Goal: Task Accomplishment & Management: Complete application form

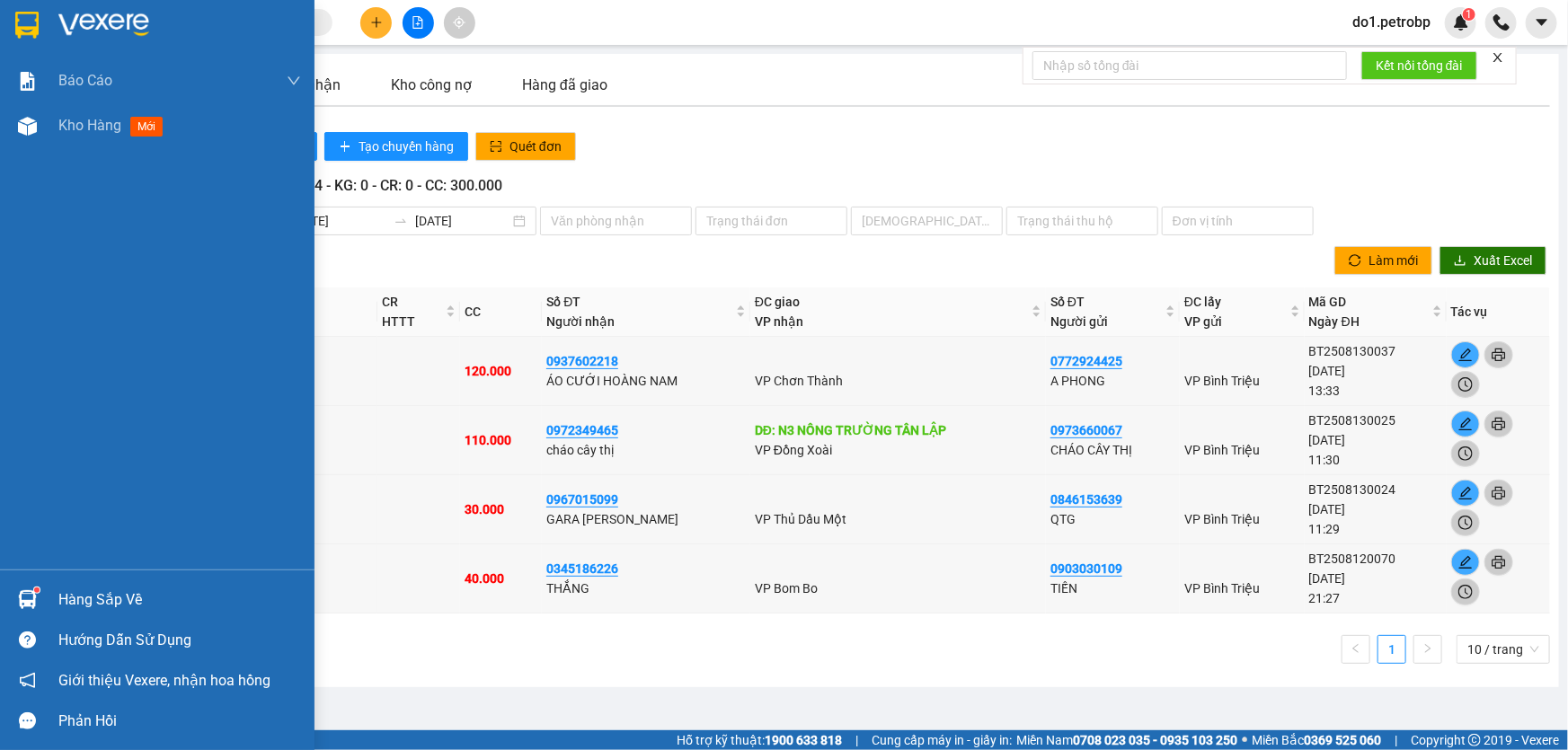
click at [103, 606] on div "Hàng sắp về" at bounding box center [179, 600] width 242 height 27
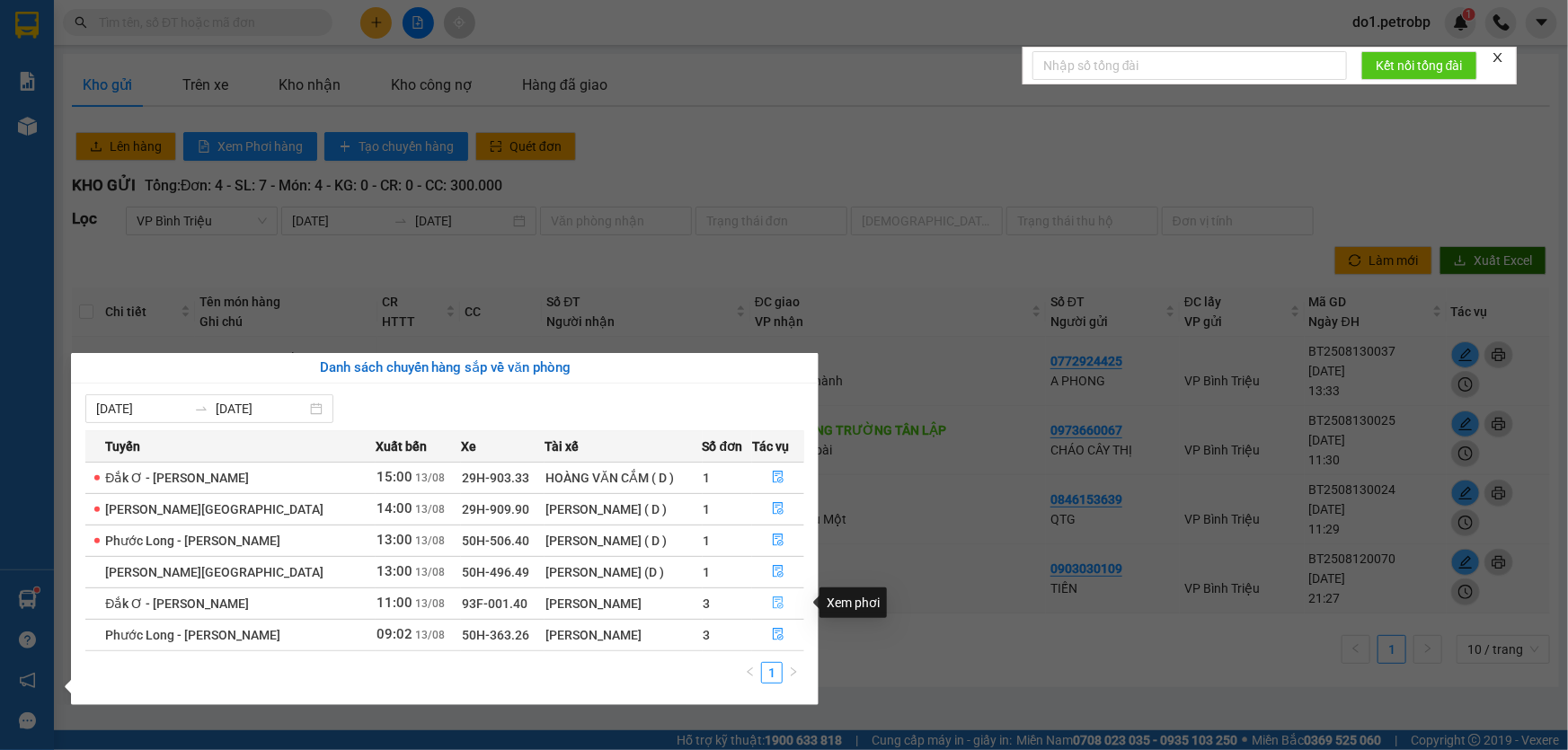
click at [772, 605] on icon "file-done" at bounding box center [778, 602] width 13 height 13
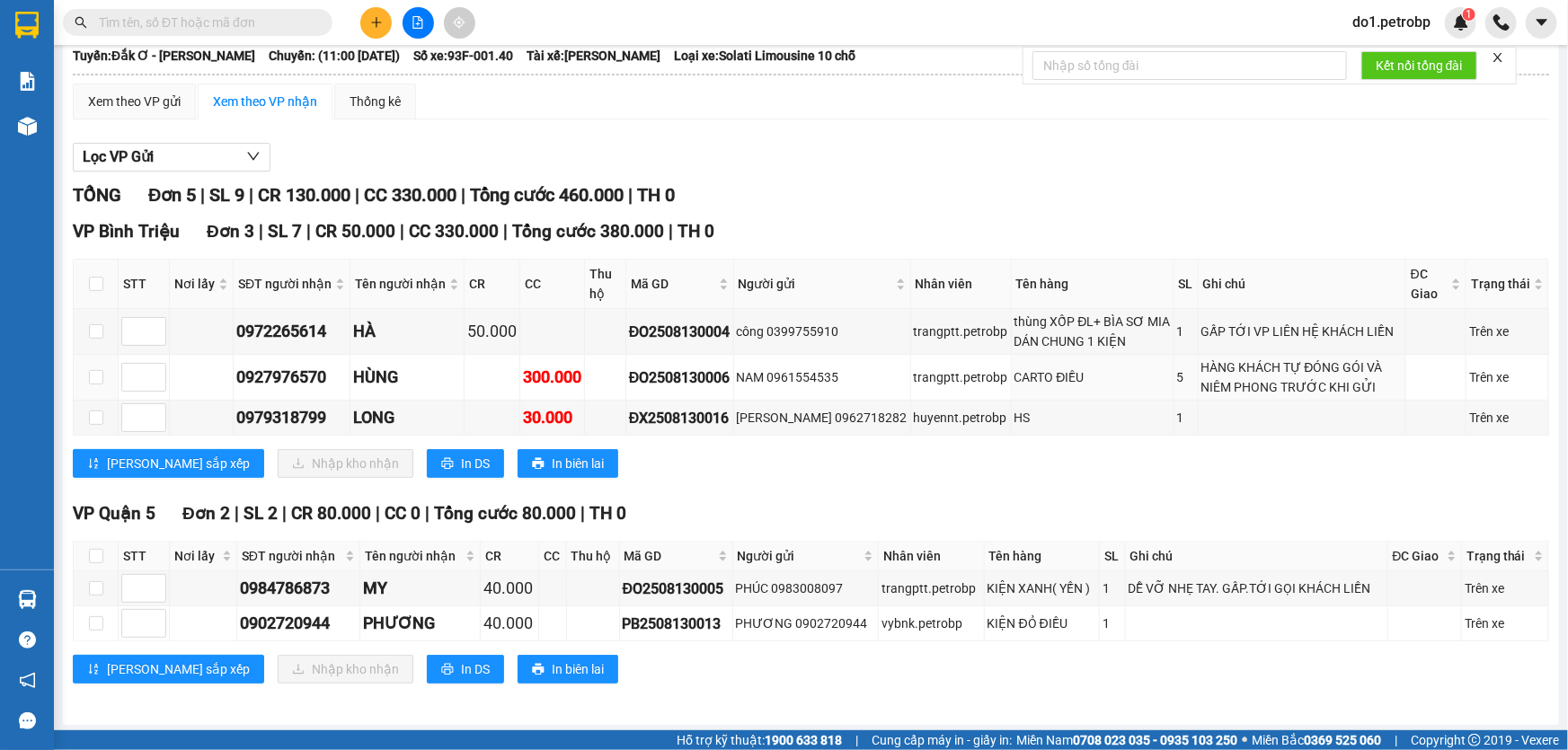
scroll to position [102, 0]
click at [372, 25] on icon "plus" at bounding box center [376, 22] width 13 height 13
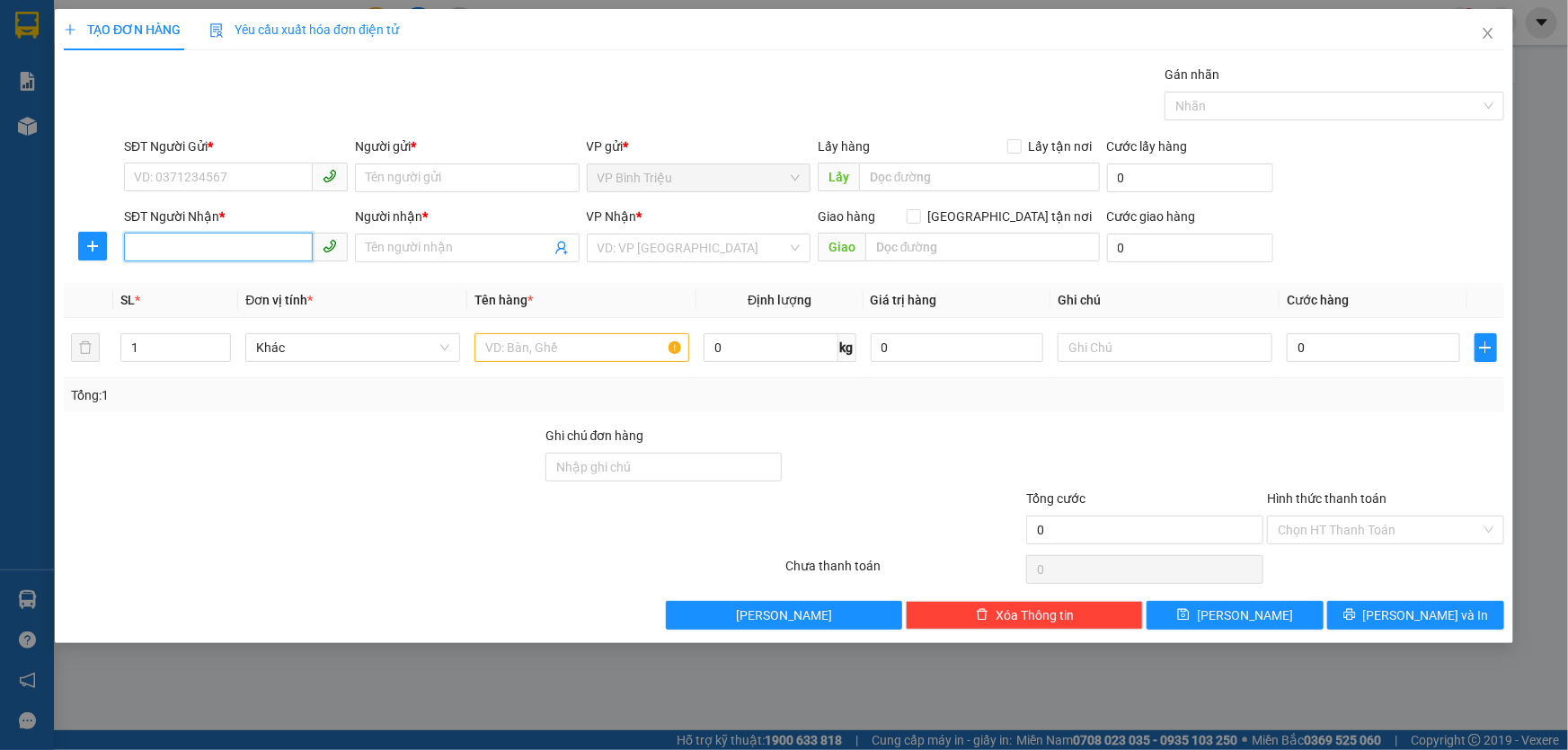
click at [250, 258] on input "SĐT Người Nhận *" at bounding box center [218, 247] width 189 height 29
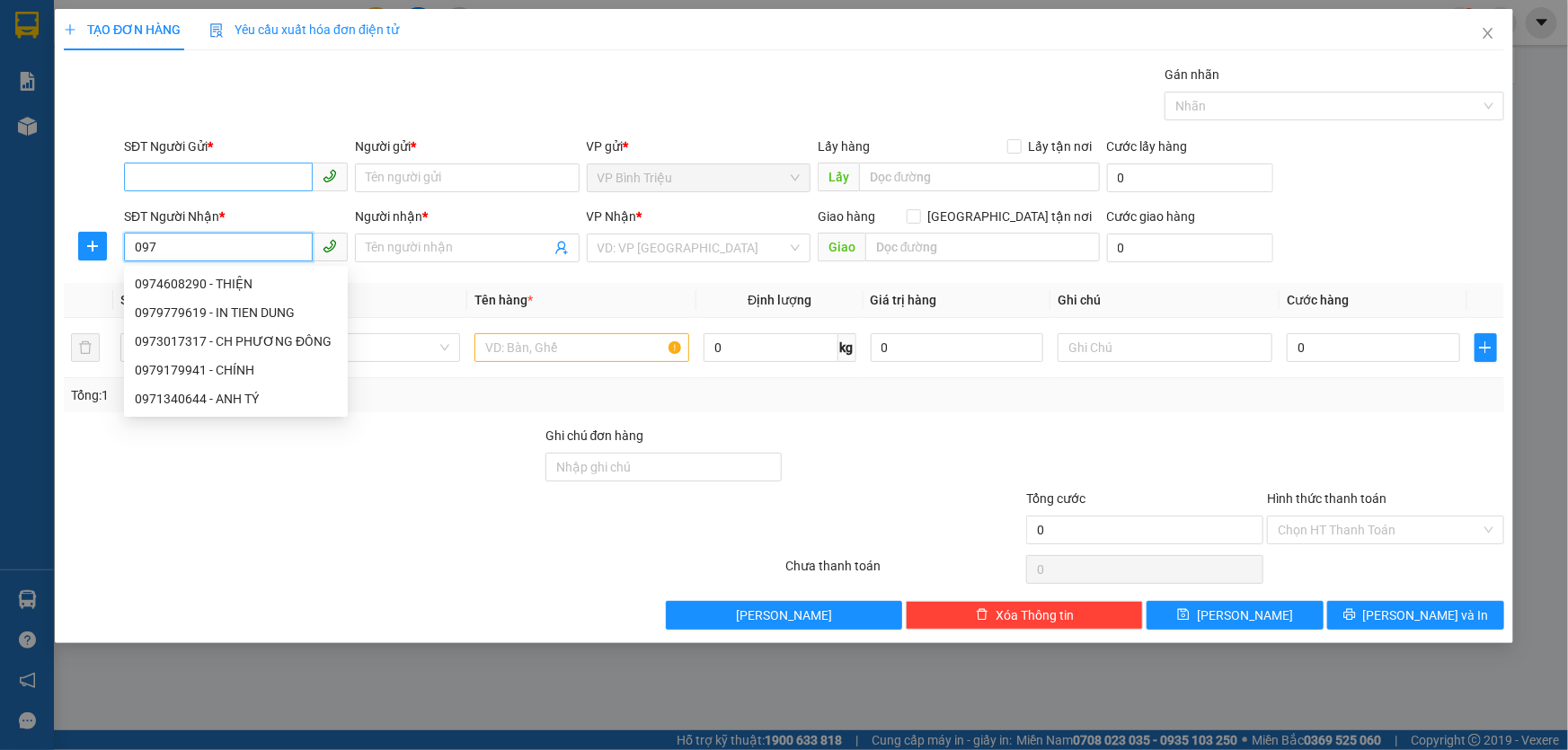
type input "097"
click at [252, 172] on input "SĐT Người Gửi *" at bounding box center [218, 177] width 189 height 29
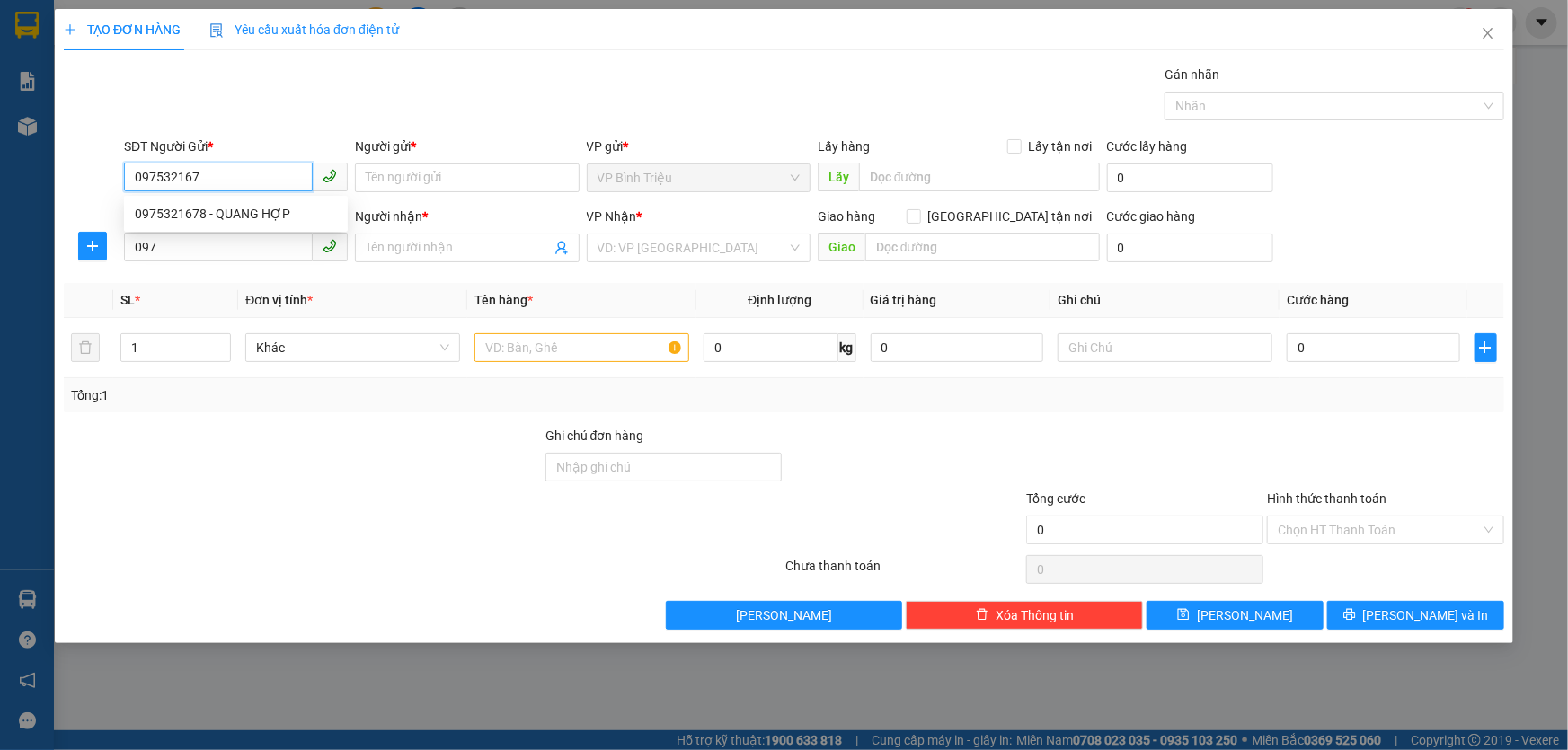
type input "0975321678"
click at [268, 218] on div "0975321678 - QUANG HỢP" at bounding box center [236, 214] width 202 height 19
type input "QUANG HỢP"
type input "30.000"
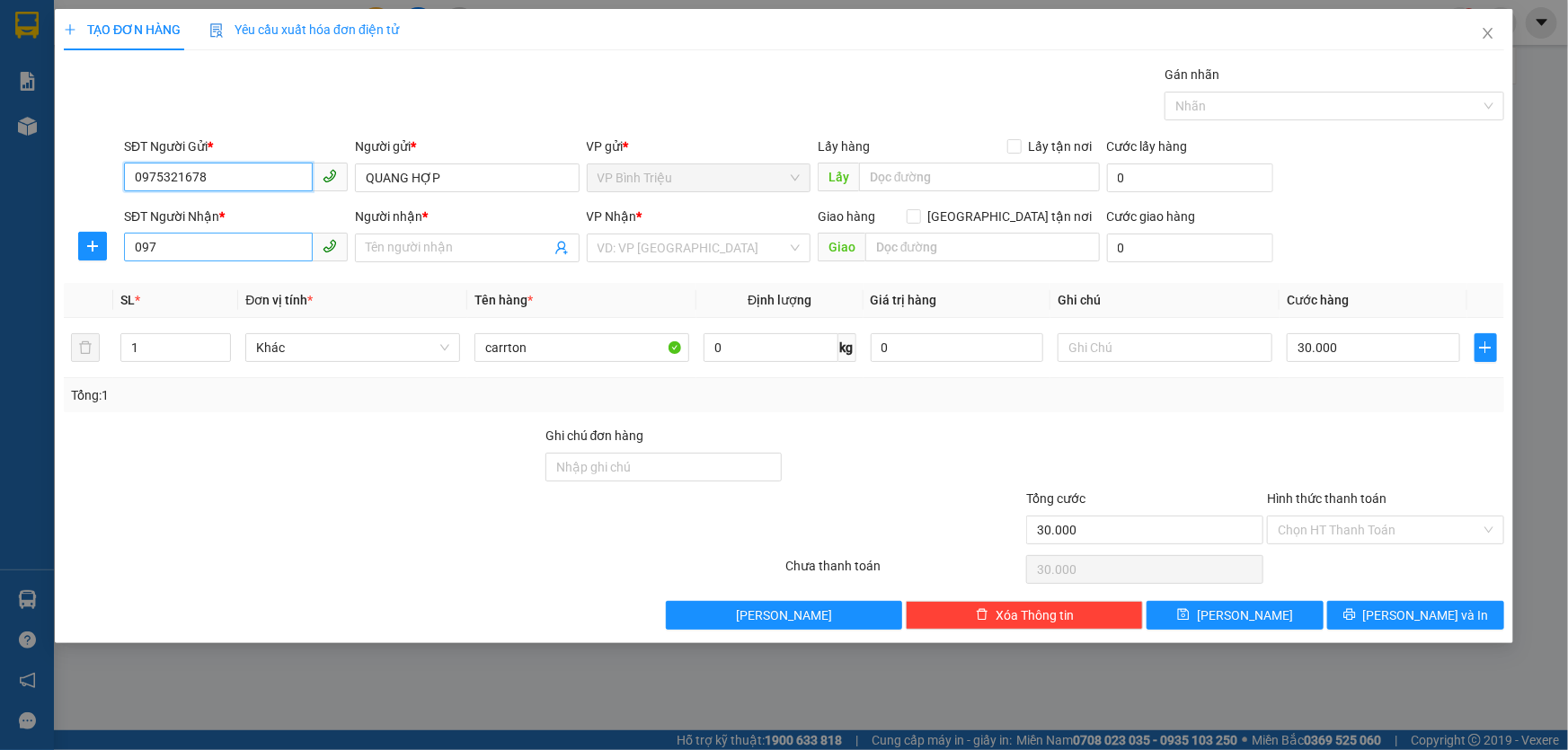
type input "0975321678"
click at [262, 252] on input "097" at bounding box center [218, 247] width 189 height 29
type input "0"
click at [267, 290] on div "0787572139 - DŨNG ACE" at bounding box center [236, 284] width 202 height 19
type input "0787572139"
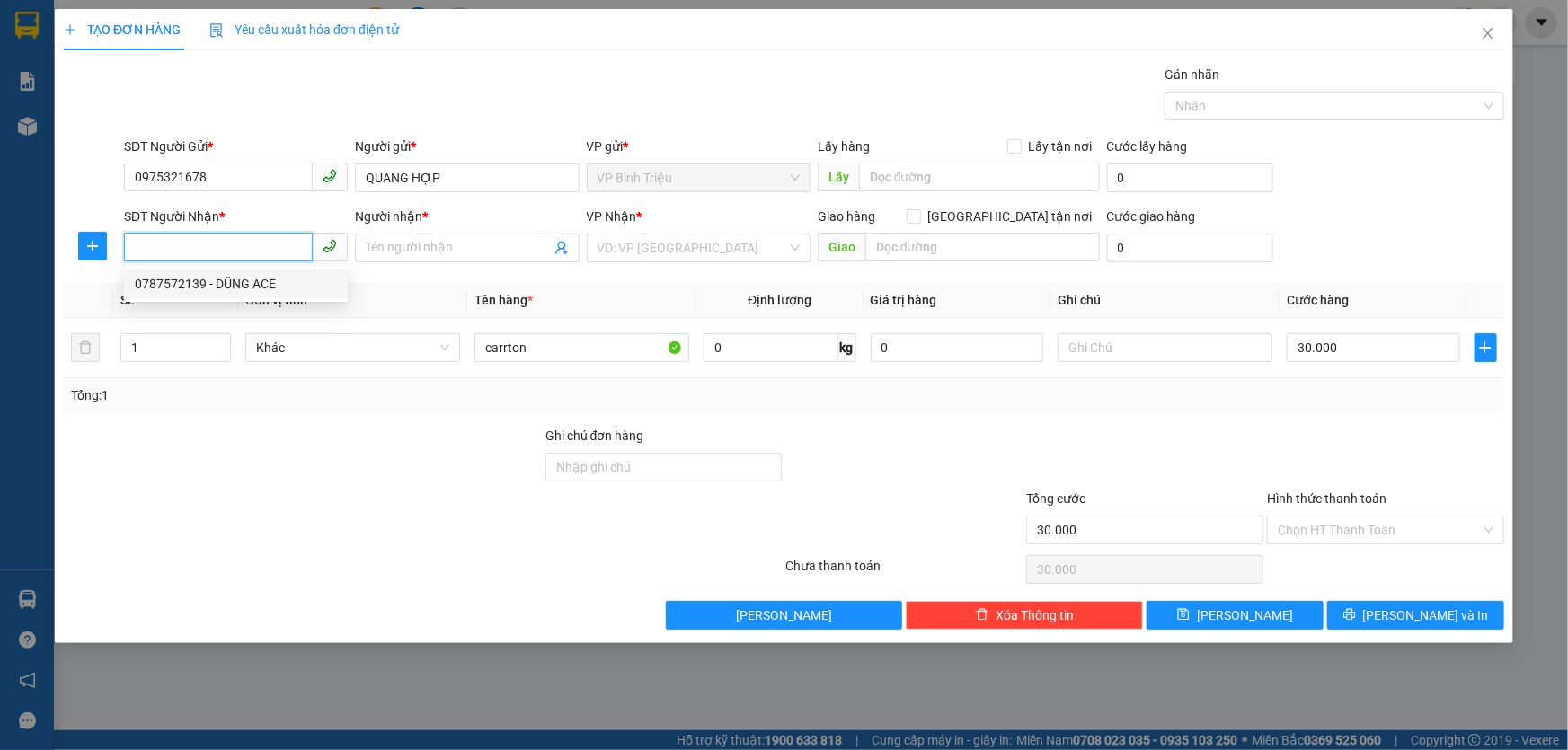
type input "DŨNG ACE"
type input "0"
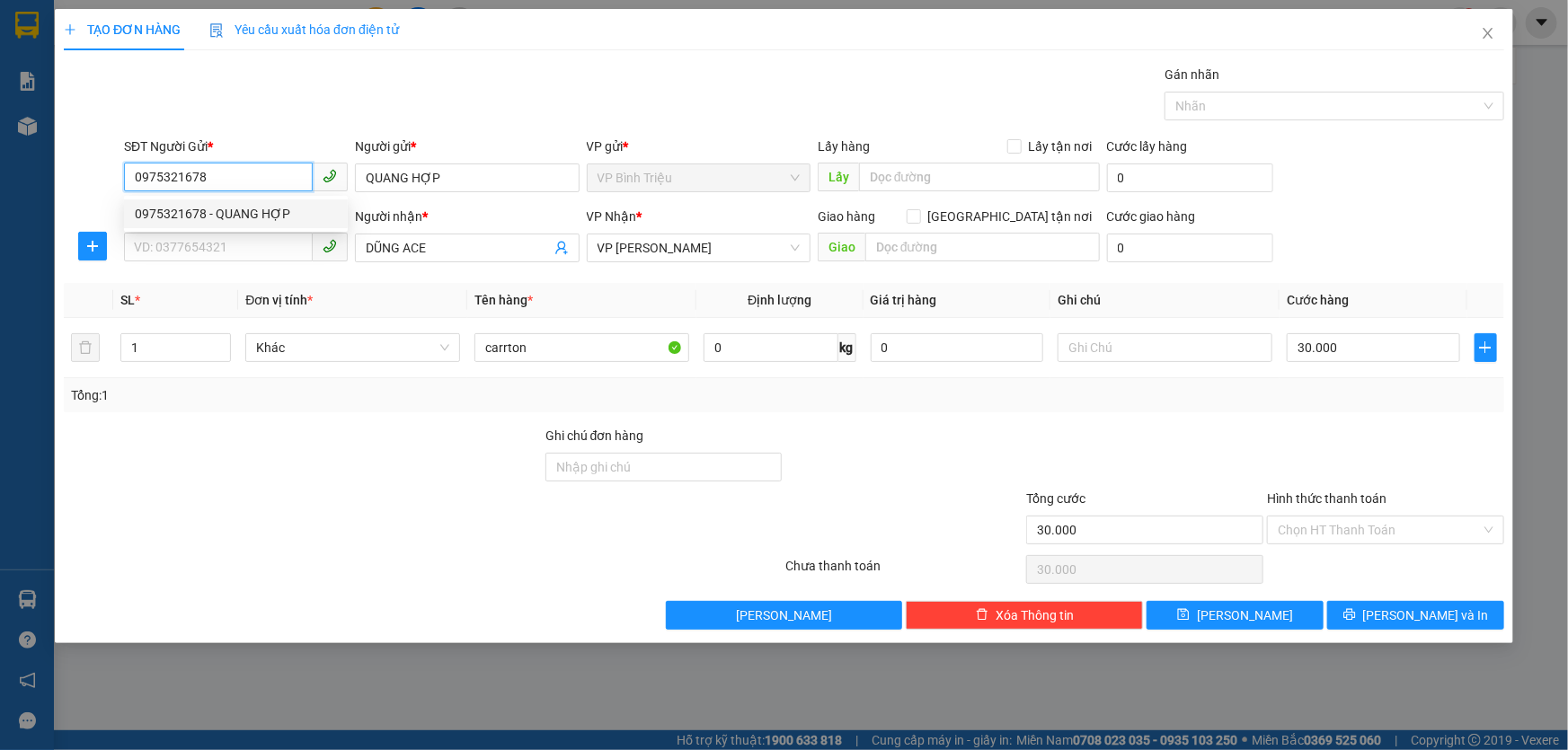
drag, startPoint x: 220, startPoint y: 180, endPoint x: 134, endPoint y: 189, distance: 86.5
click at [134, 189] on input "0975321678" at bounding box center [218, 177] width 189 height 29
click at [249, 255] on input "SĐT Người Nhận *" at bounding box center [218, 247] width 189 height 29
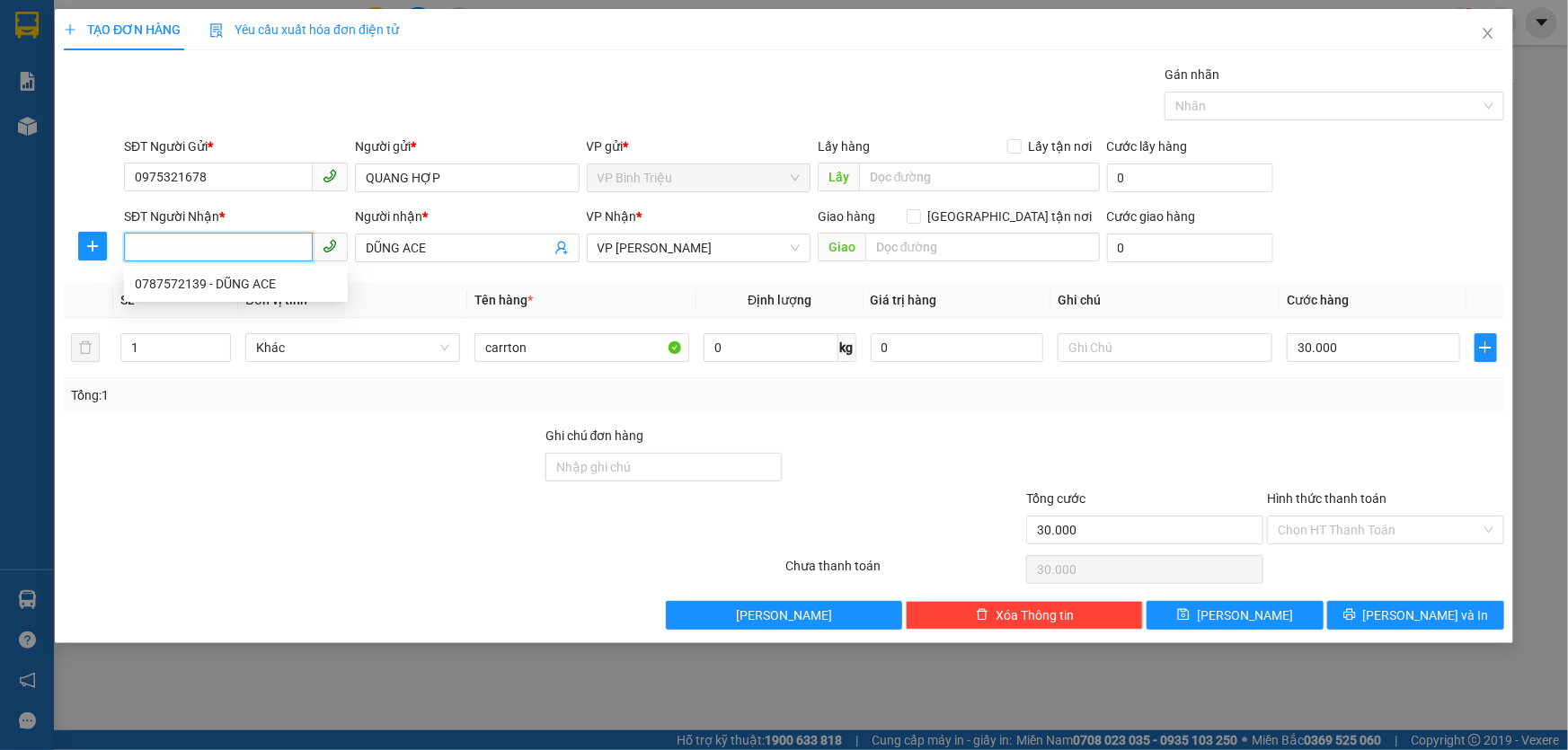
paste input "0975321678"
type input "0975321678"
click at [291, 277] on div "0975321678 - QUANG HỢP" at bounding box center [236, 284] width 202 height 19
type input "QUANG HỢP"
type input "100.000"
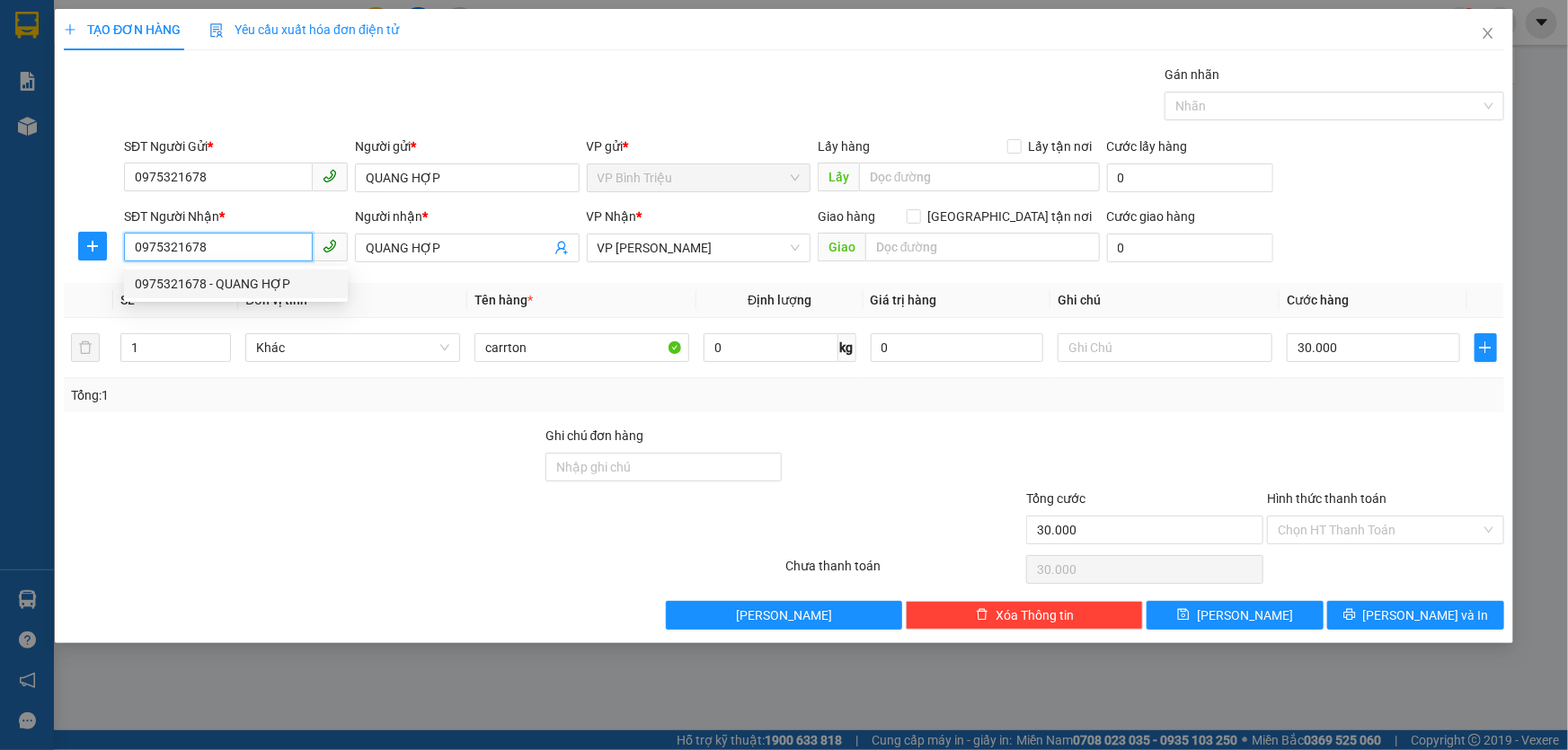
type input "100.000"
type input "0975321678"
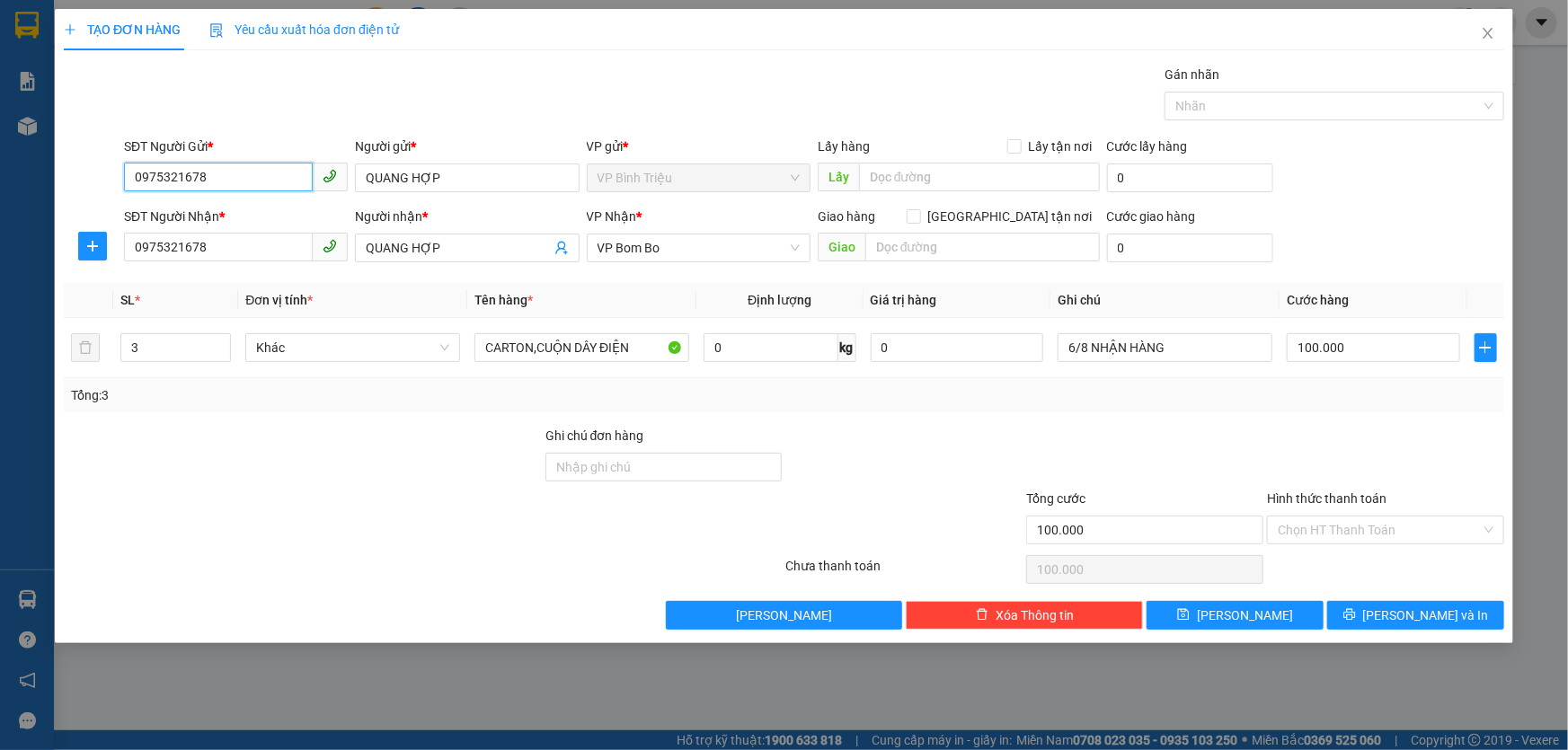
click at [252, 180] on input "0975321678" at bounding box center [218, 177] width 189 height 29
click at [1478, 41] on span "Close" at bounding box center [1488, 34] width 51 height 51
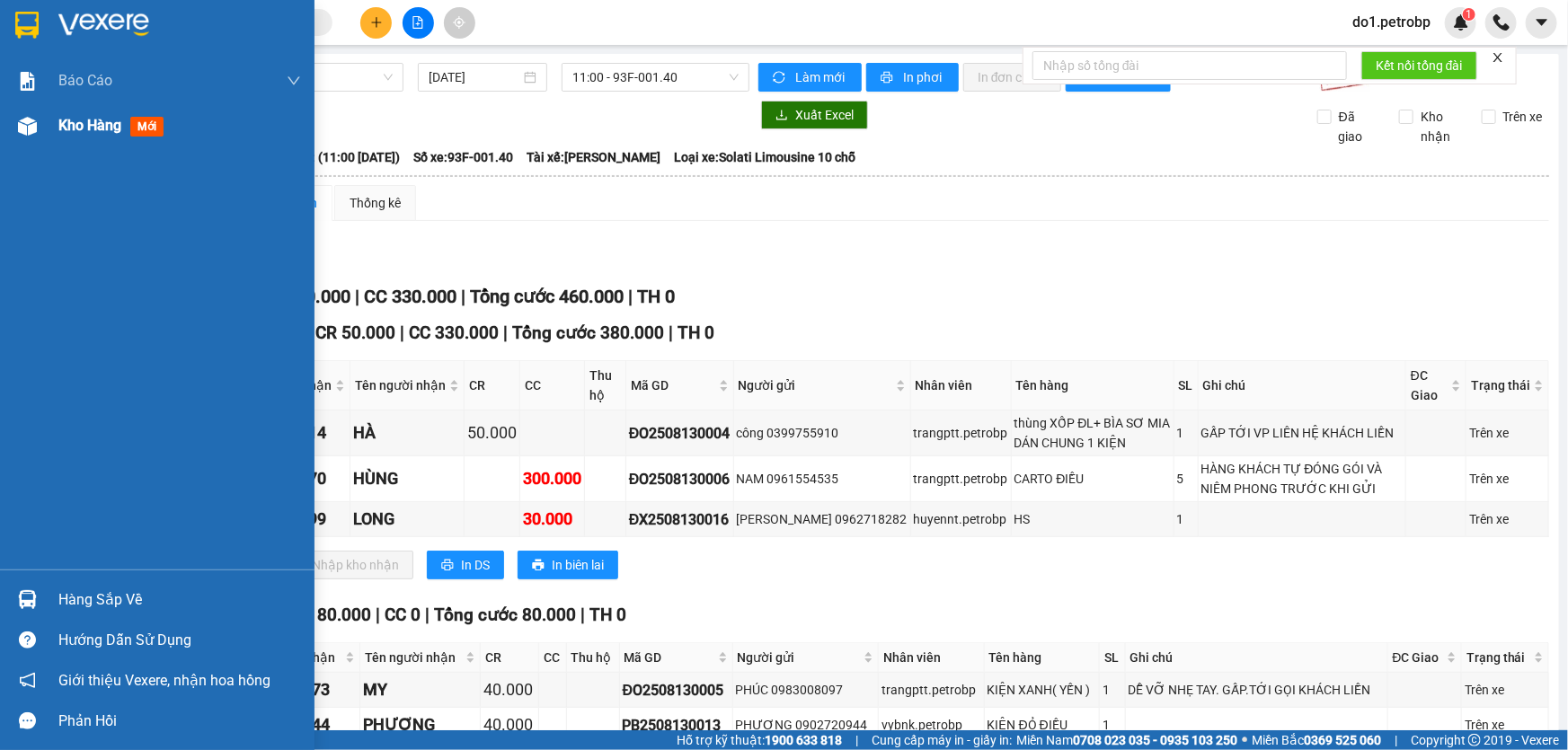
click at [91, 129] on span "Kho hàng" at bounding box center [90, 125] width 63 height 18
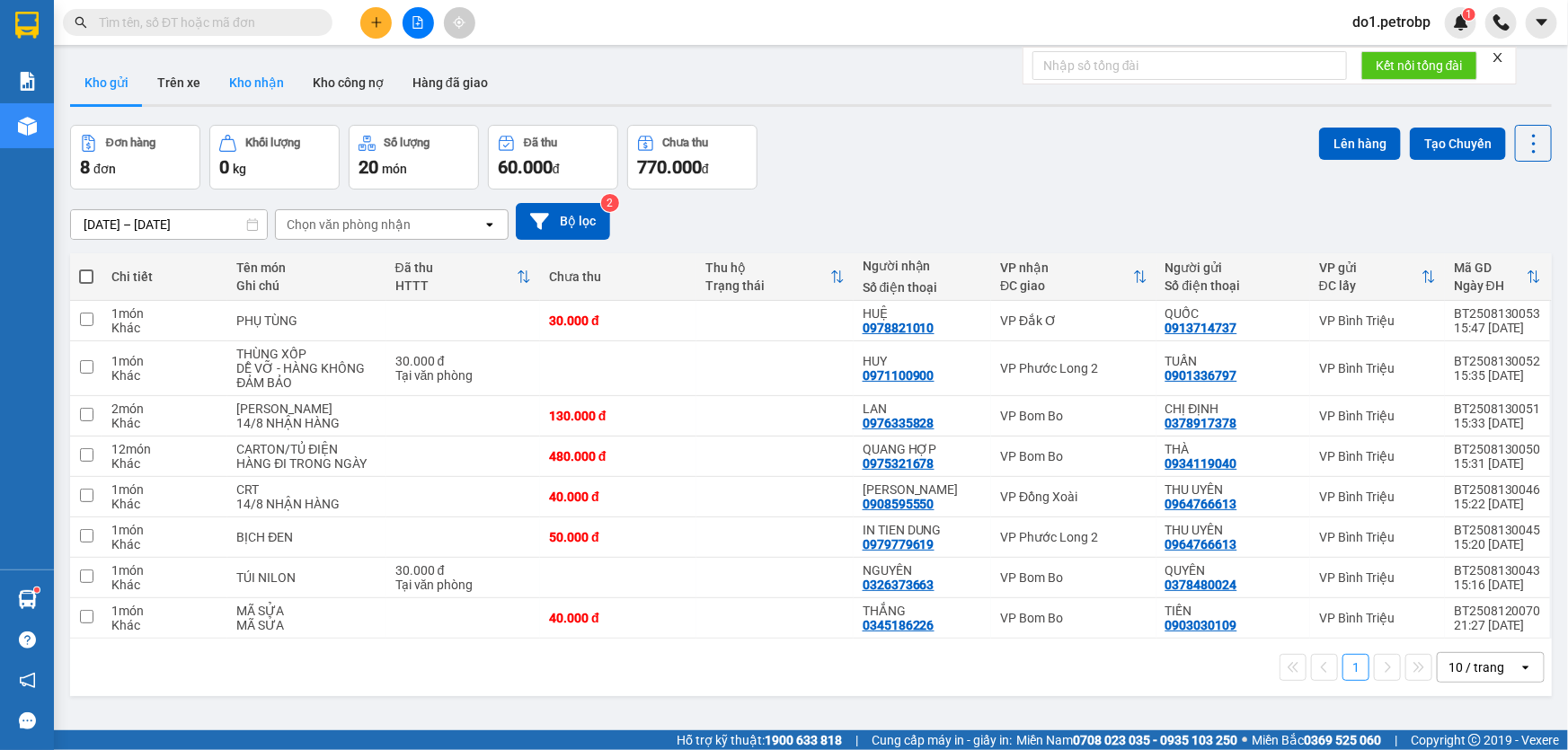
click at [254, 70] on button "Kho nhận" at bounding box center [257, 83] width 84 height 43
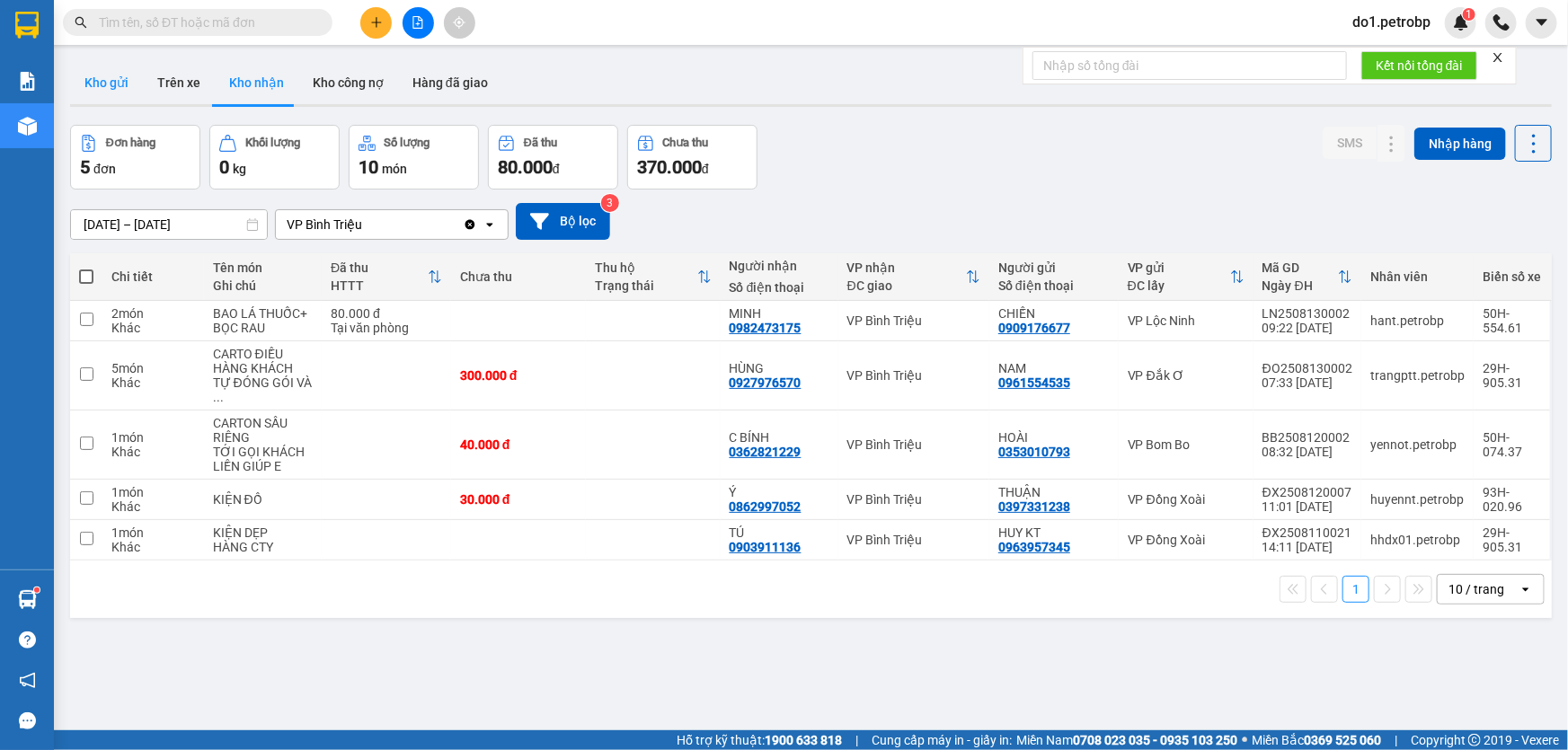
click at [94, 88] on button "Kho gửi" at bounding box center [106, 83] width 73 height 43
